Goal: Communication & Community: Share content

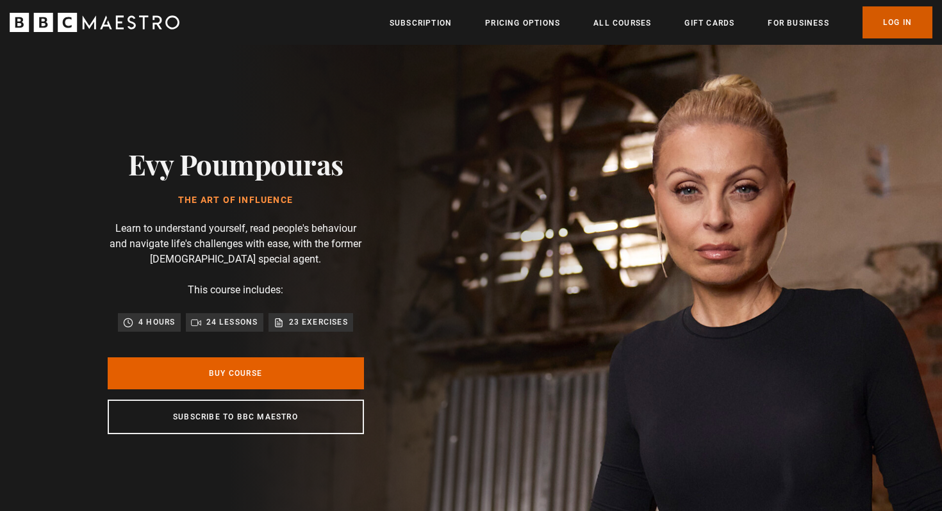
click at [912, 26] on link "Log In" at bounding box center [897, 22] width 70 height 32
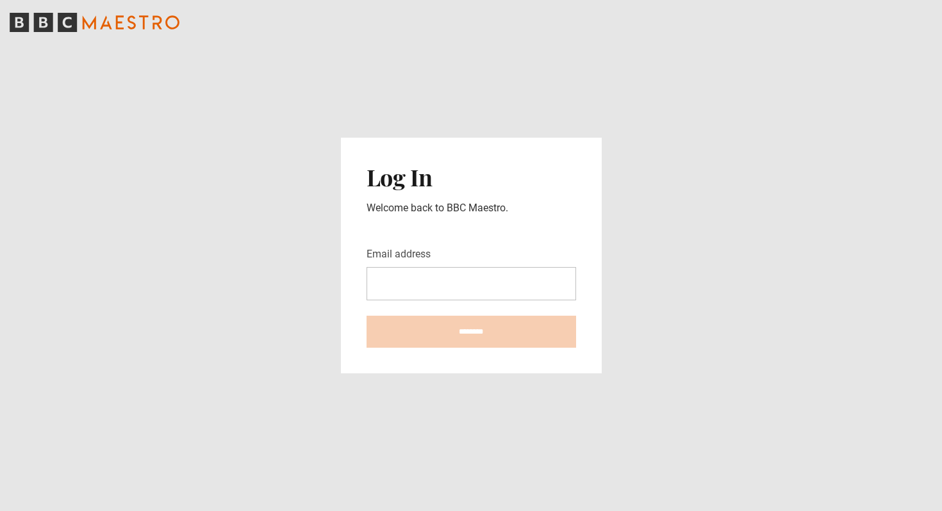
type input "**********"
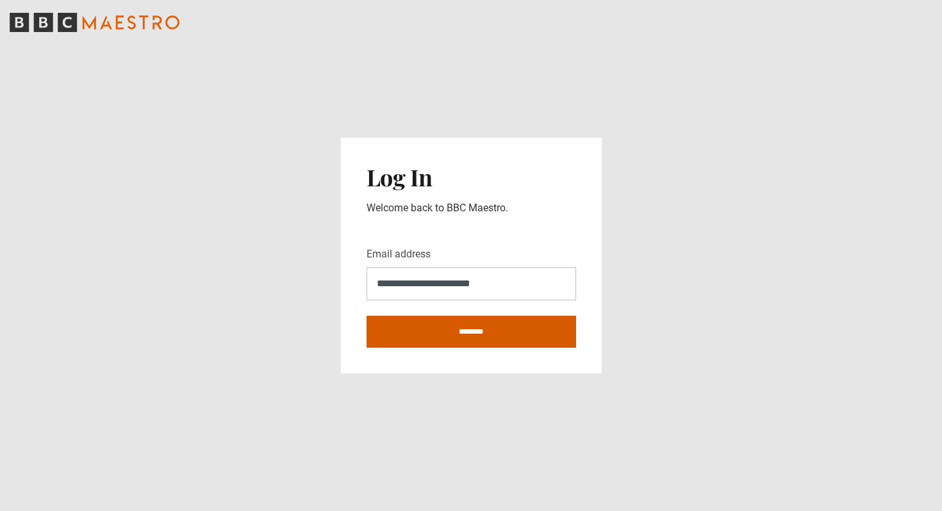
click at [461, 337] on input "********" at bounding box center [470, 332] width 209 height 32
type input "**********"
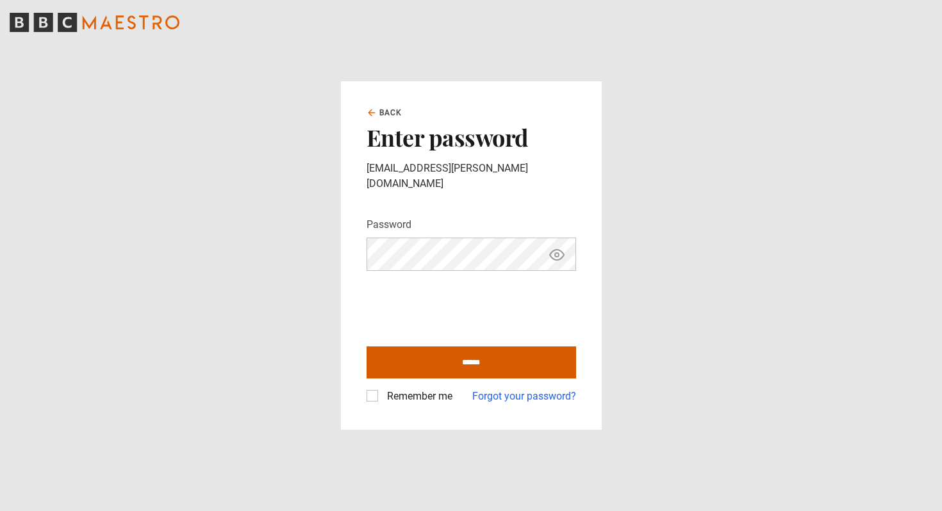
click at [461, 351] on input "******" at bounding box center [470, 363] width 209 height 32
type input "**********"
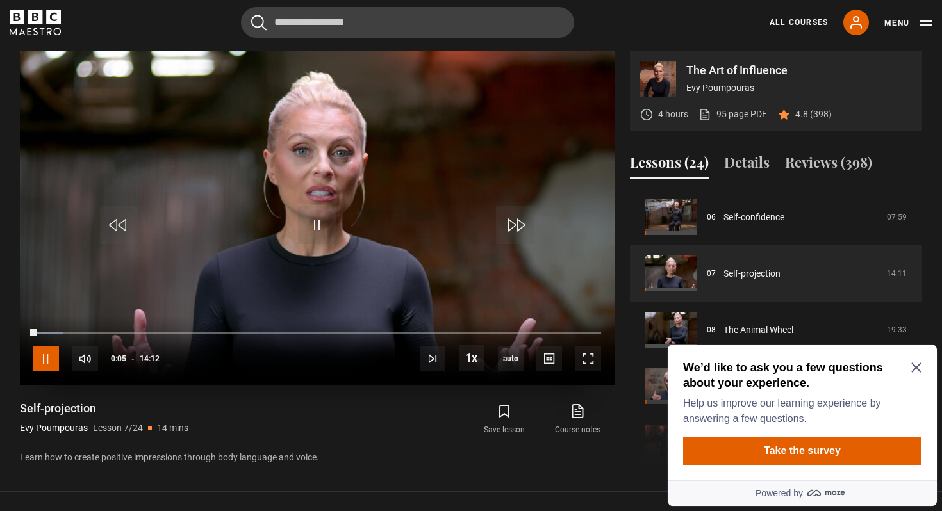
click at [41, 364] on span "Video Player" at bounding box center [46, 359] width 26 height 26
click at [921, 366] on div "We’d like to ask you a few questions about your experience. Help us improve our…" at bounding box center [802, 413] width 269 height 136
click at [917, 368] on icon "Close Maze Prompt" at bounding box center [916, 368] width 10 height 10
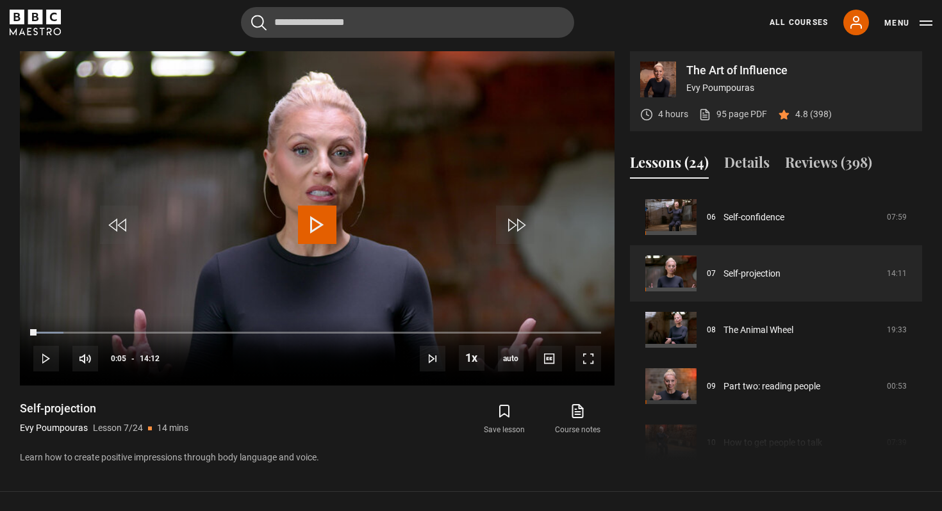
click at [800, 16] on div "All Courses My Account Search Menu" at bounding box center [843, 23] width 178 height 26
click at [796, 22] on link "All Courses" at bounding box center [798, 23] width 58 height 12
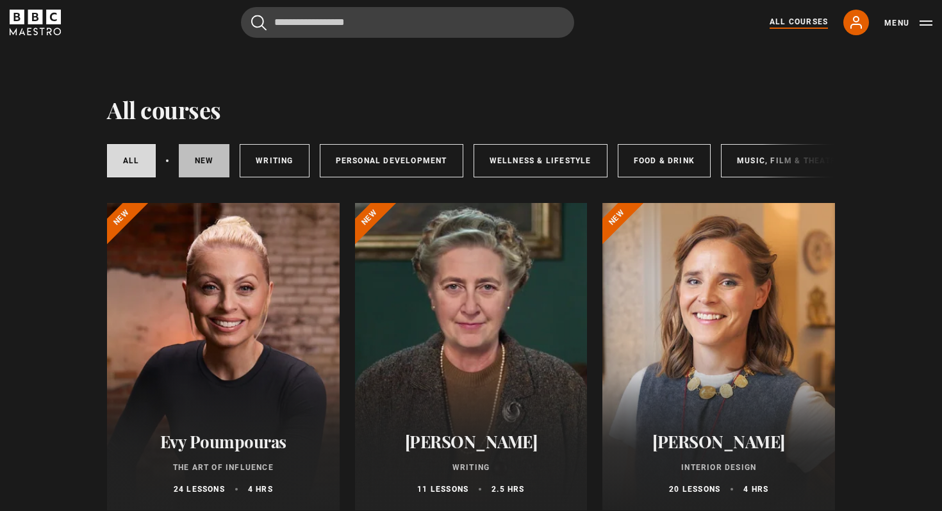
click at [193, 160] on link "New courses" at bounding box center [204, 160] width 51 height 33
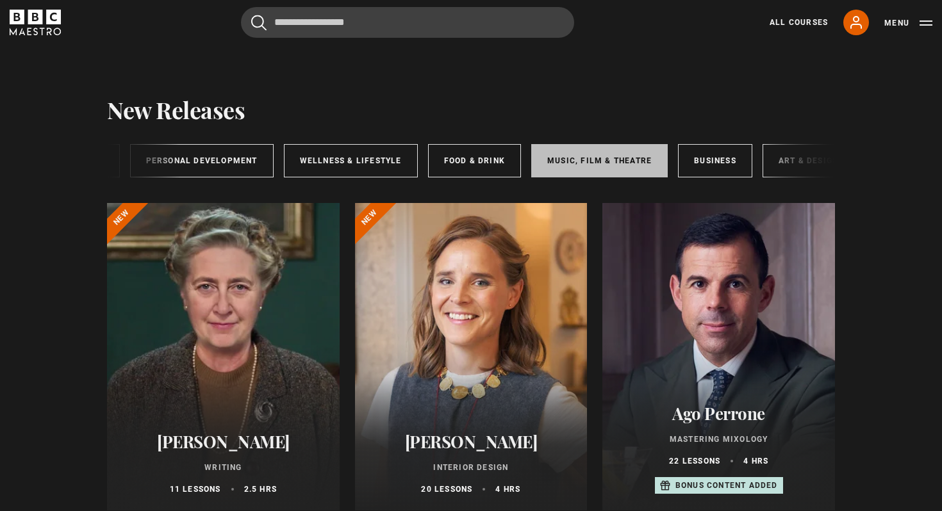
scroll to position [0, 213]
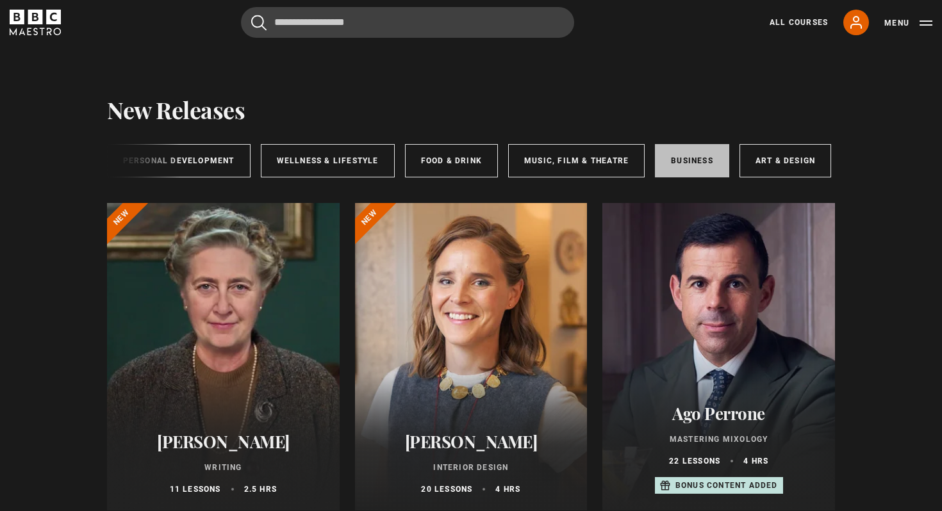
click at [700, 163] on link "Business" at bounding box center [692, 160] width 74 height 33
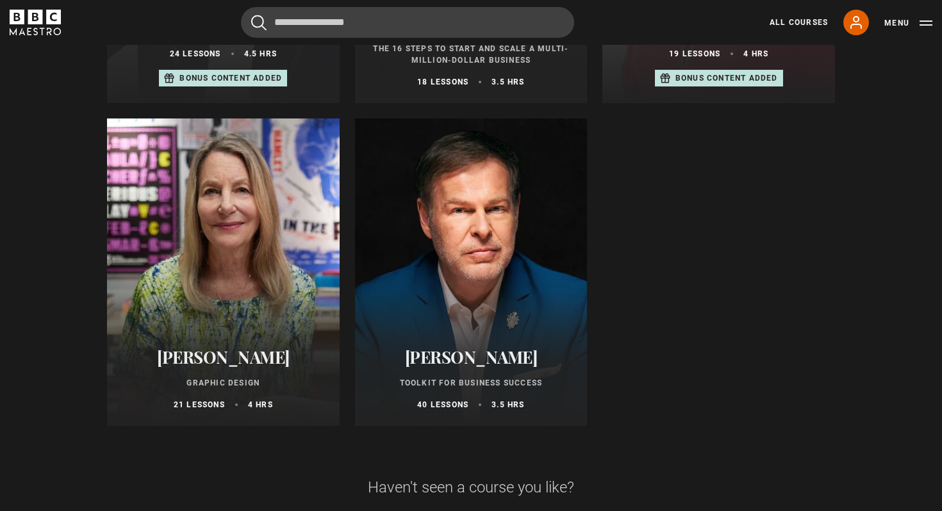
scroll to position [734, 0]
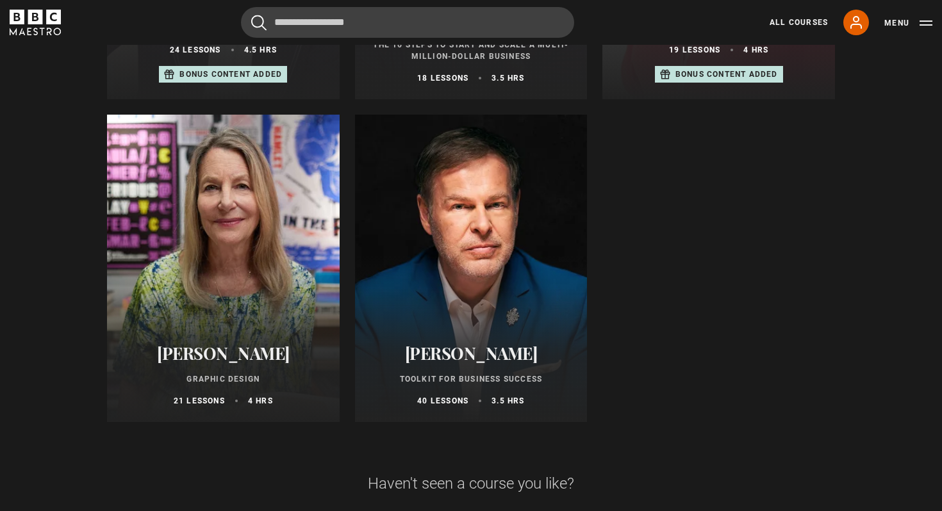
click at [521, 226] on div at bounding box center [471, 269] width 233 height 308
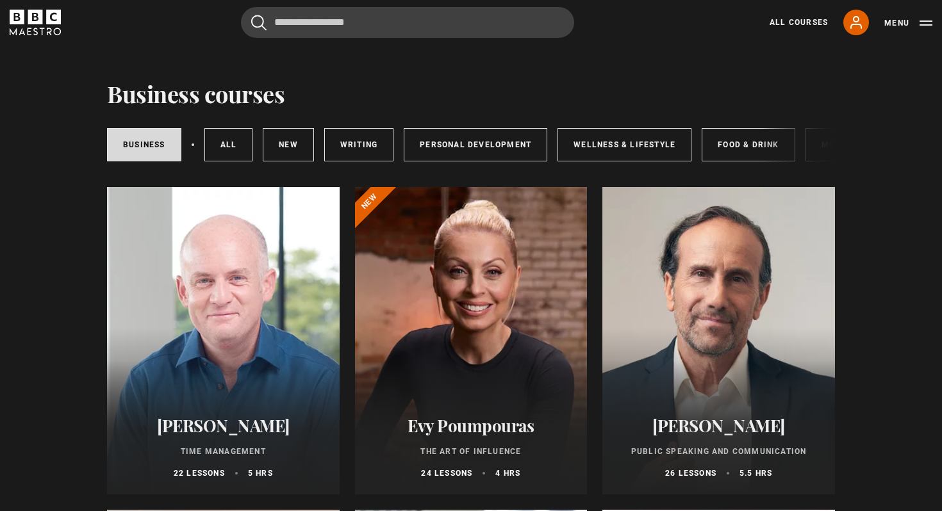
scroll to position [0, 0]
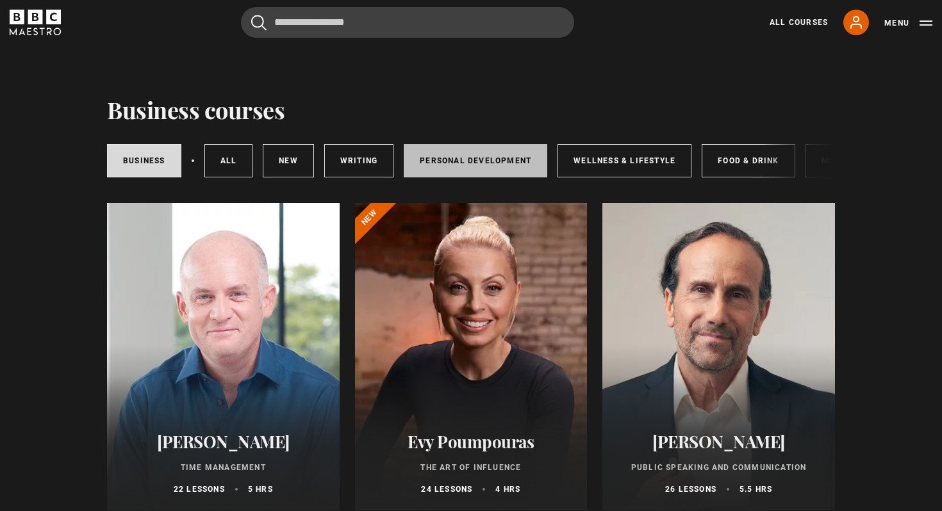
click at [479, 166] on link "Personal Development" at bounding box center [476, 160] width 144 height 33
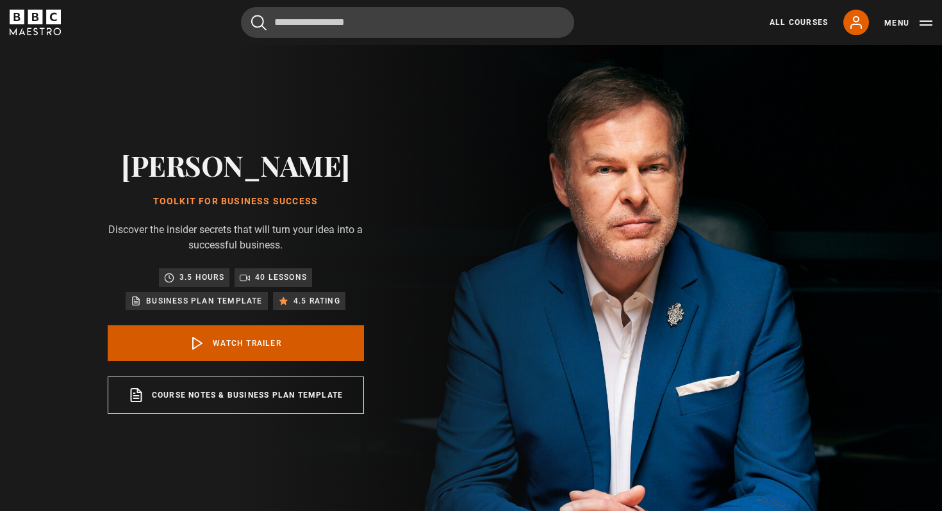
click at [272, 353] on link "Watch Trailer" at bounding box center [236, 343] width 256 height 36
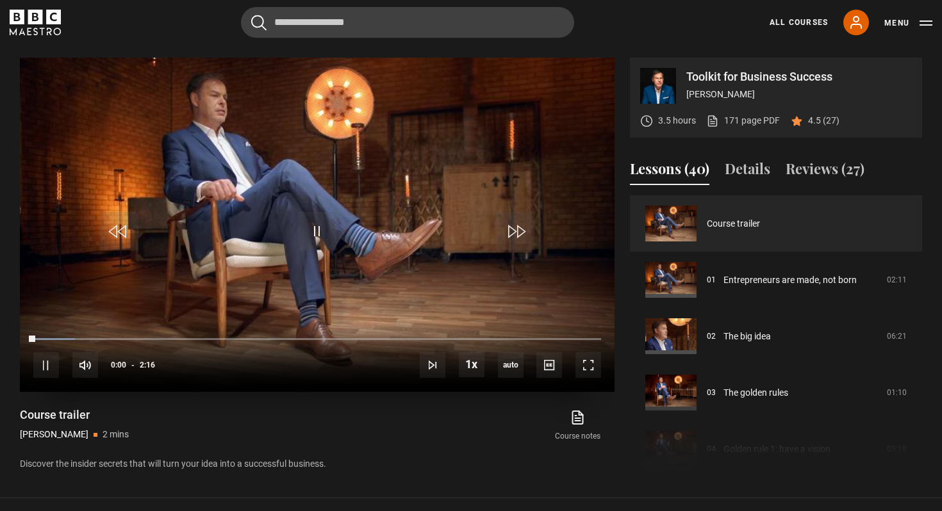
scroll to position [518, 0]
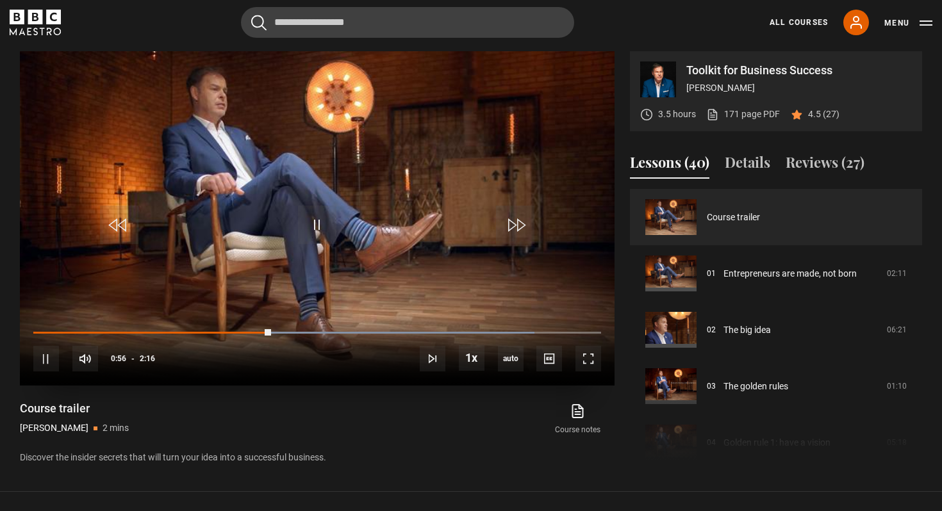
click at [183, 229] on video "Video Player" at bounding box center [317, 218] width 595 height 334
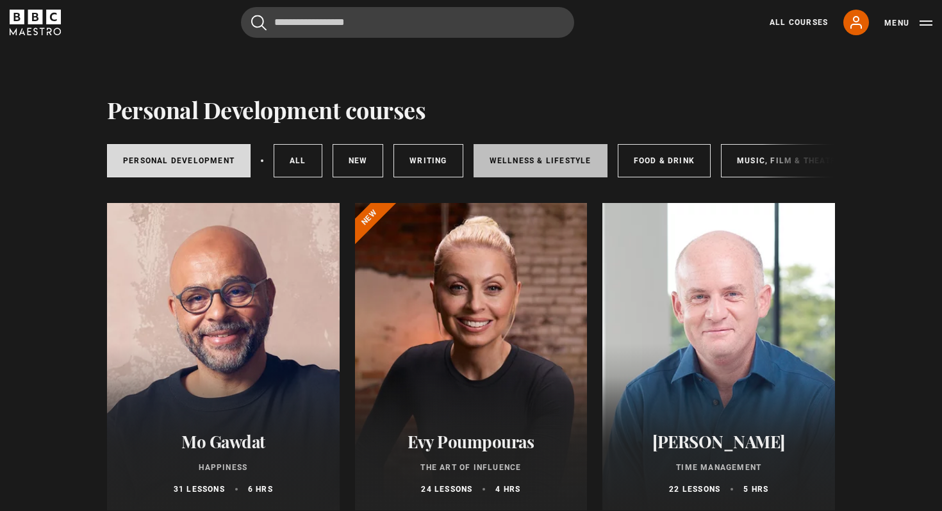
click at [501, 154] on link "Wellness & Lifestyle" at bounding box center [540, 160] width 134 height 33
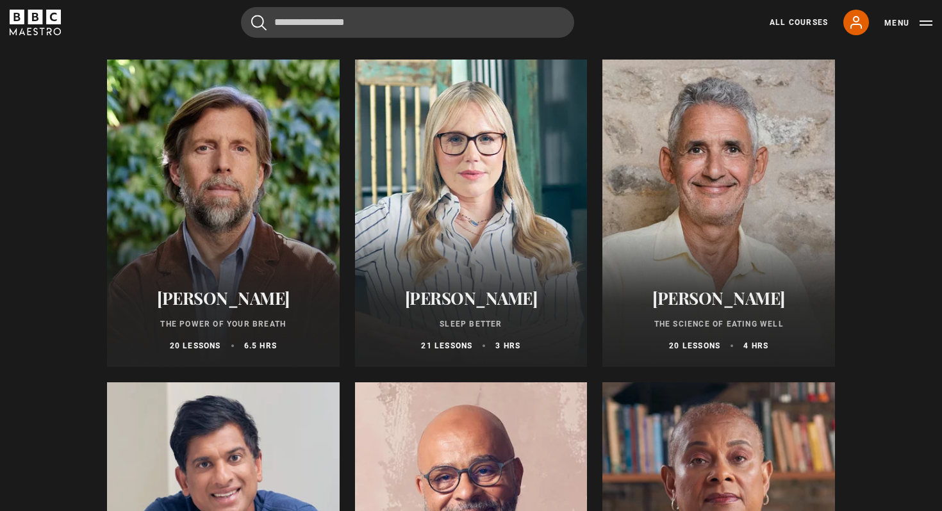
scroll to position [40, 0]
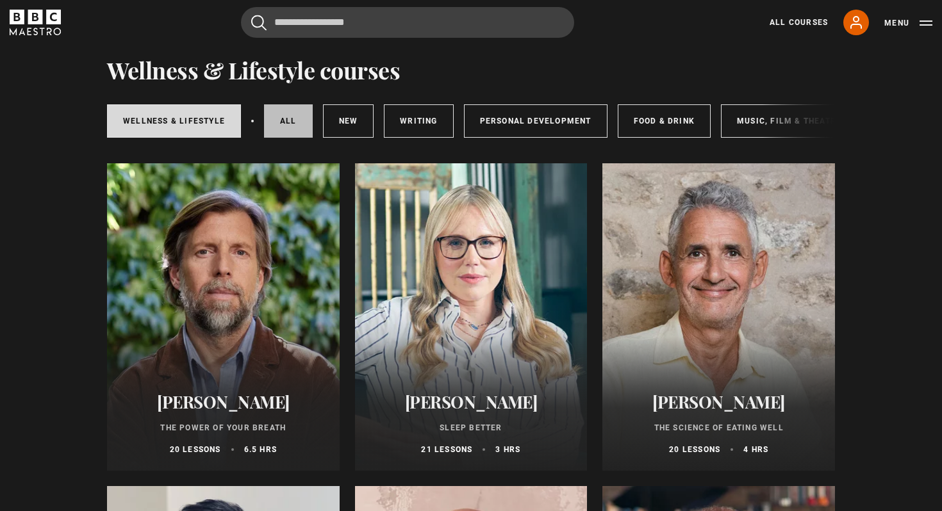
click at [281, 119] on link "All courses" at bounding box center [288, 120] width 49 height 33
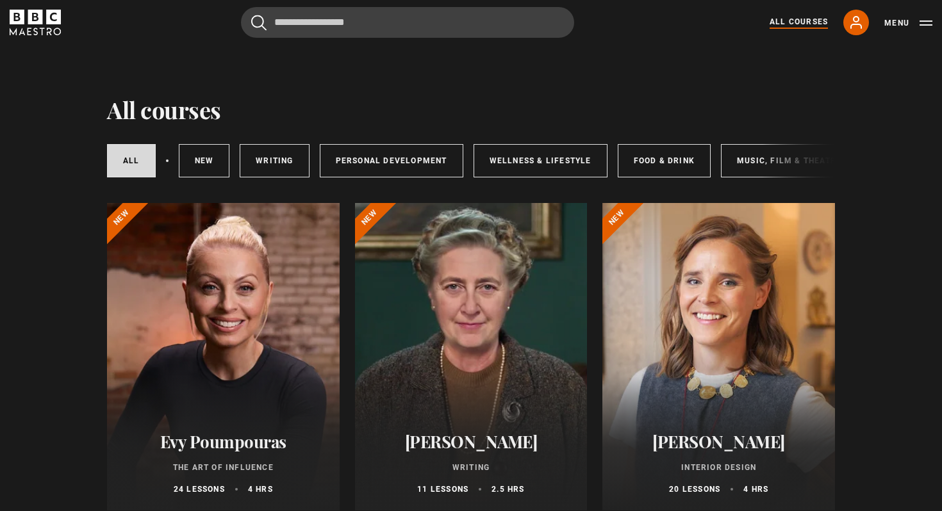
click at [794, 22] on link "All Courses" at bounding box center [798, 22] width 58 height 13
click at [892, 26] on button "Menu" at bounding box center [908, 23] width 48 height 13
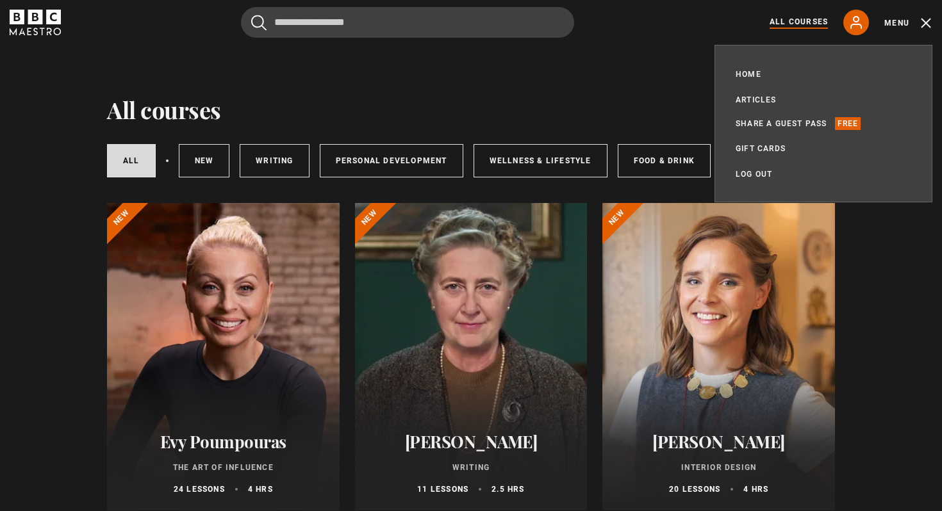
click at [843, 128] on p "Free" at bounding box center [848, 123] width 26 height 13
click at [807, 120] on link "Share a guest pass" at bounding box center [781, 123] width 92 height 13
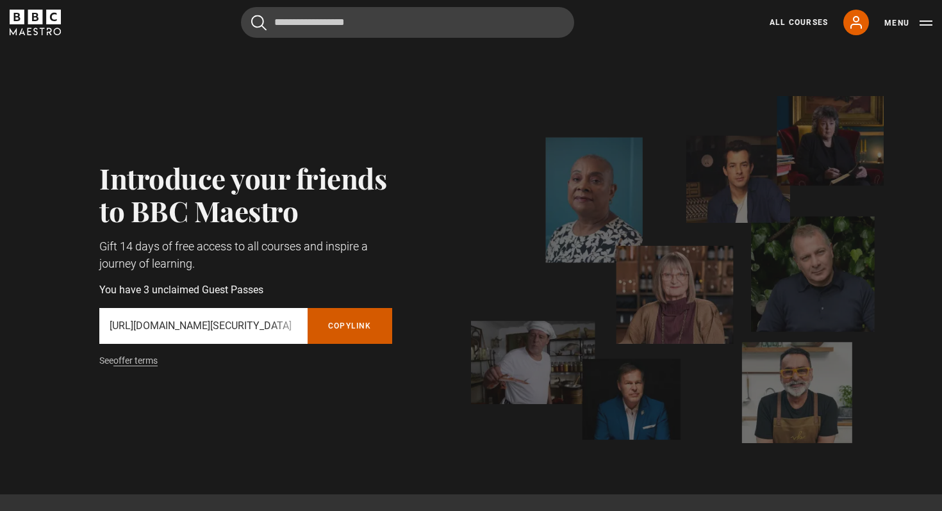
click at [335, 330] on button "Copy referral link" at bounding box center [350, 326] width 85 height 36
click at [883, 23] on div "All Courses My Account Search Menu" at bounding box center [843, 23] width 178 height 26
click at [884, 16] on div "Menu" at bounding box center [908, 22] width 48 height 15
click at [854, 24] on icon at bounding box center [856, 23] width 10 height 12
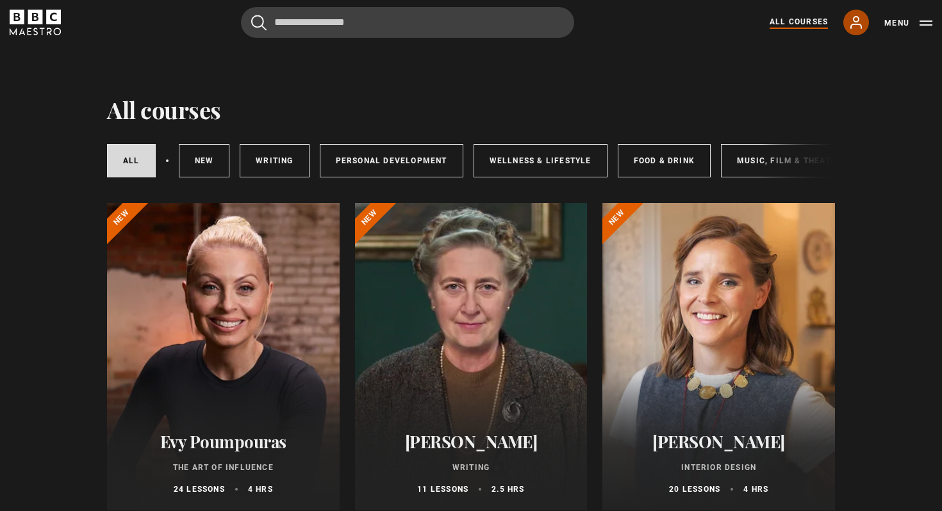
click at [856, 26] on icon at bounding box center [855, 22] width 15 height 15
